Goal: Register for event/course

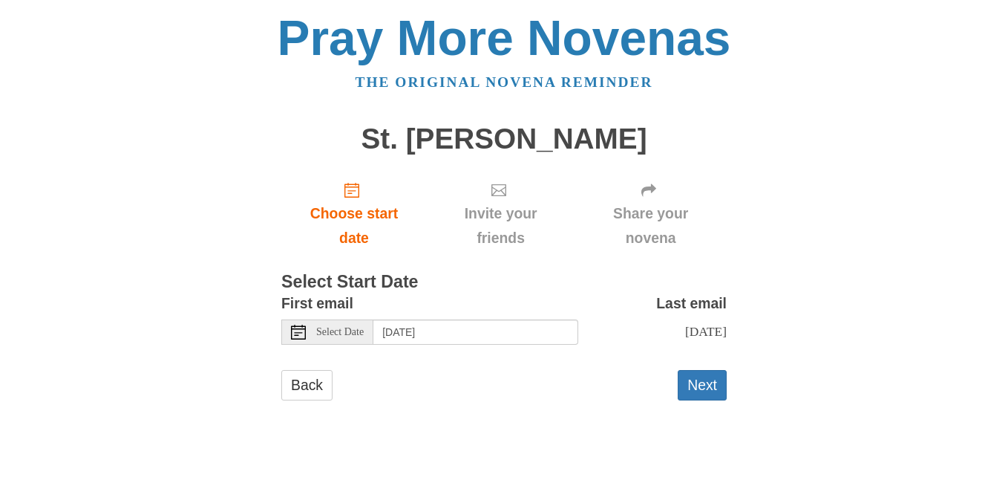
click at [872, 395] on div "Pray More Novenas The original novena reminder St. Rita Novena Choose start dat…" at bounding box center [504, 221] width 869 height 443
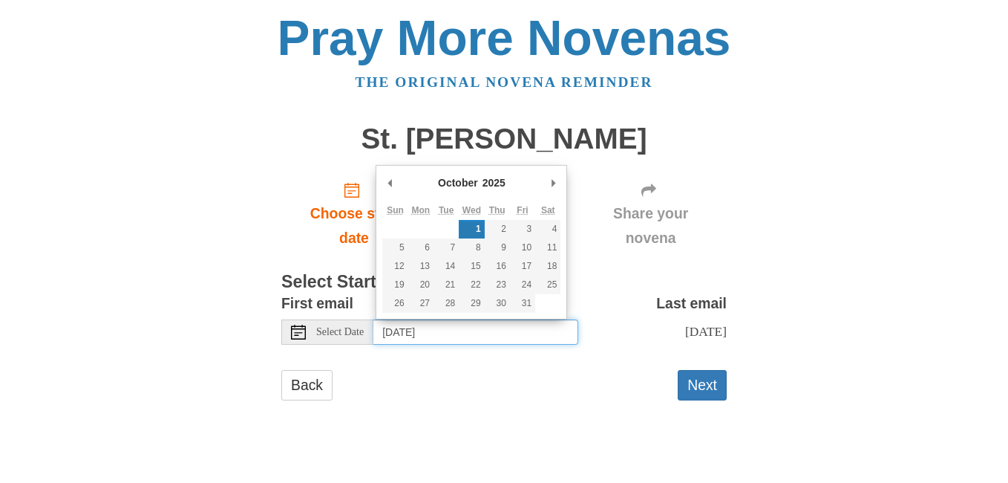
click at [480, 333] on input "Wednesday, October 1st" at bounding box center [475, 331] width 205 height 25
type input "Tuesday, September 30th"
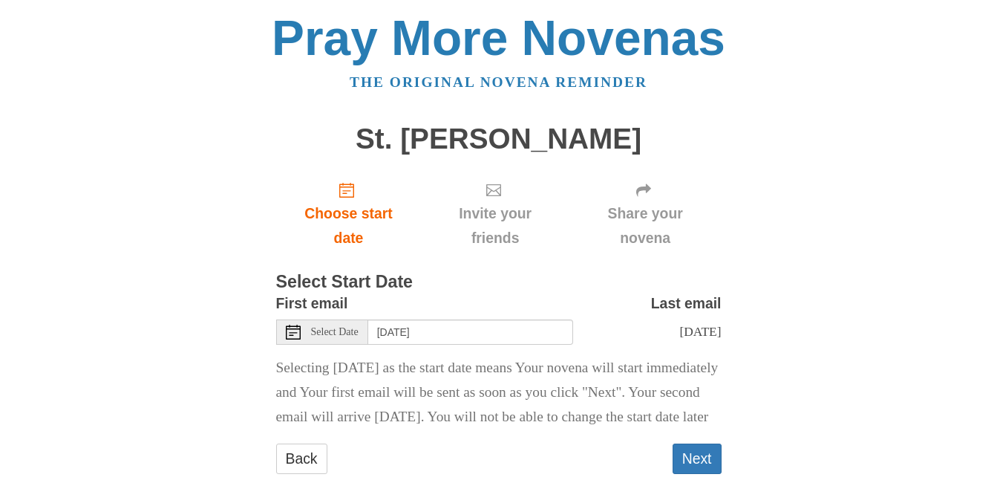
click at [749, 374] on div "Pray More Novenas The original novena reminder St. Rita Novena Choose start dat…" at bounding box center [499, 258] width 869 height 517
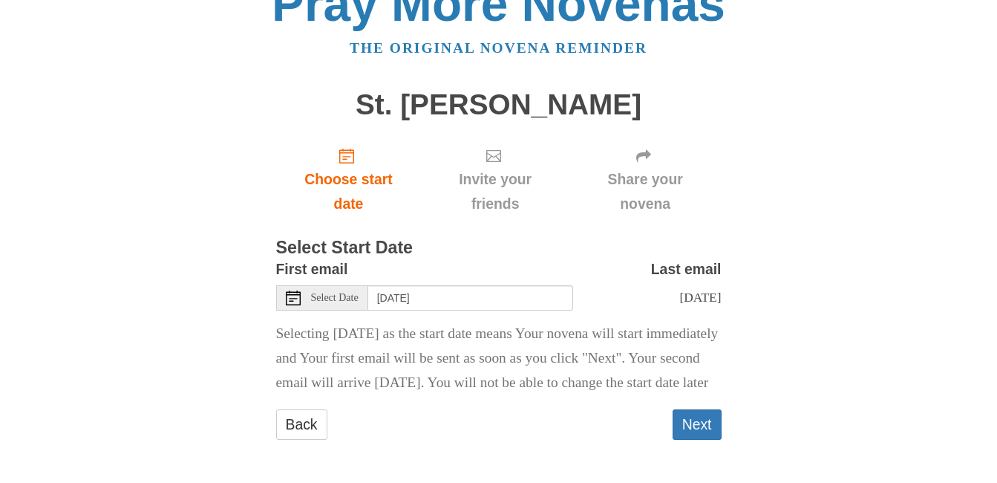
scroll to position [59, 0]
click at [704, 421] on button "Next" at bounding box center [697, 424] width 49 height 30
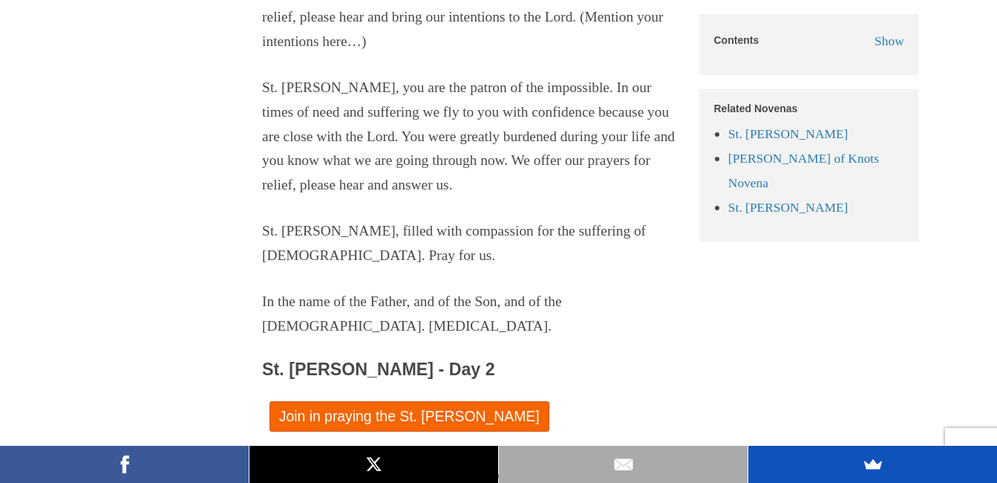
scroll to position [1871, 0]
